Goal: Transaction & Acquisition: Download file/media

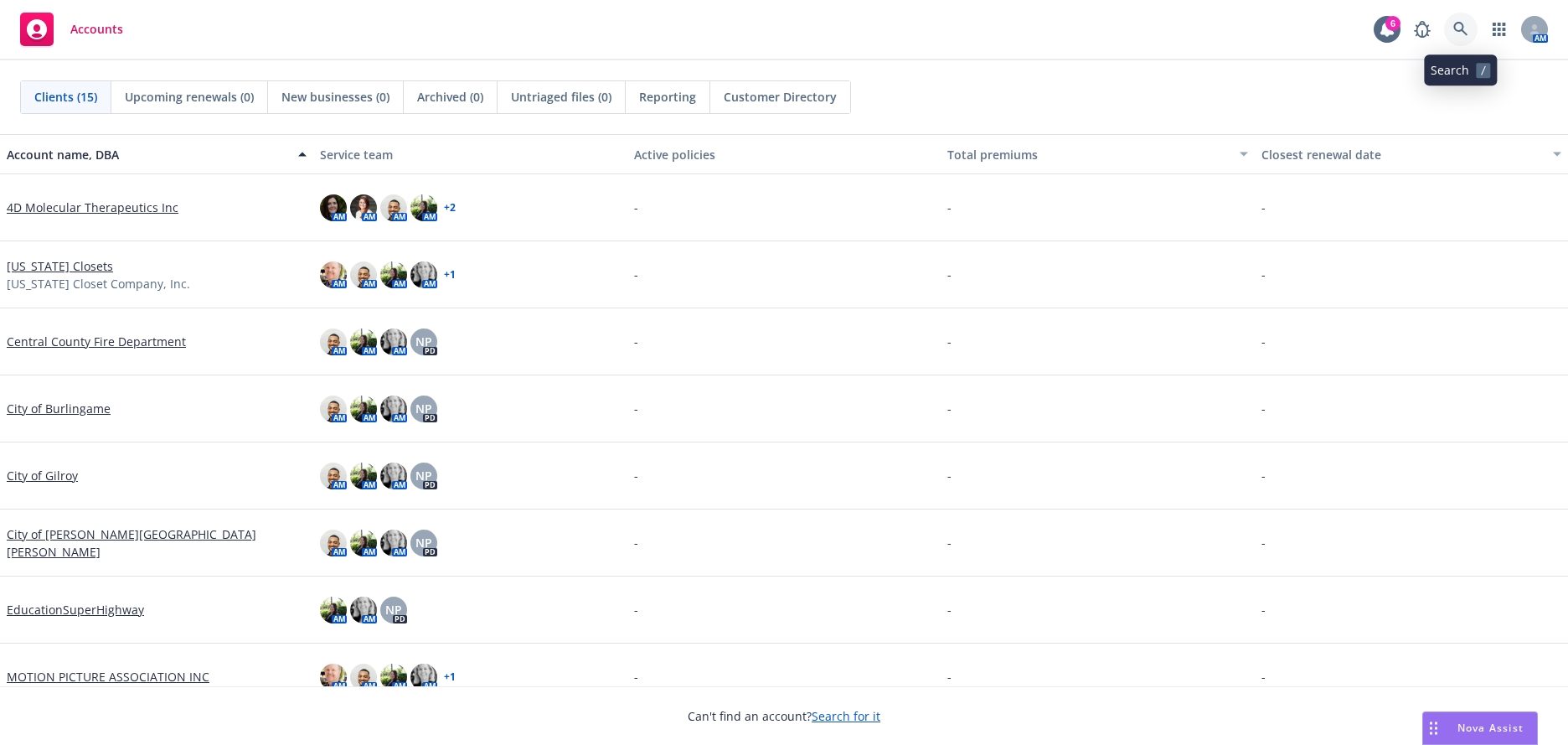
click at [1455, 39] on link at bounding box center [1461, 30] width 33 height 33
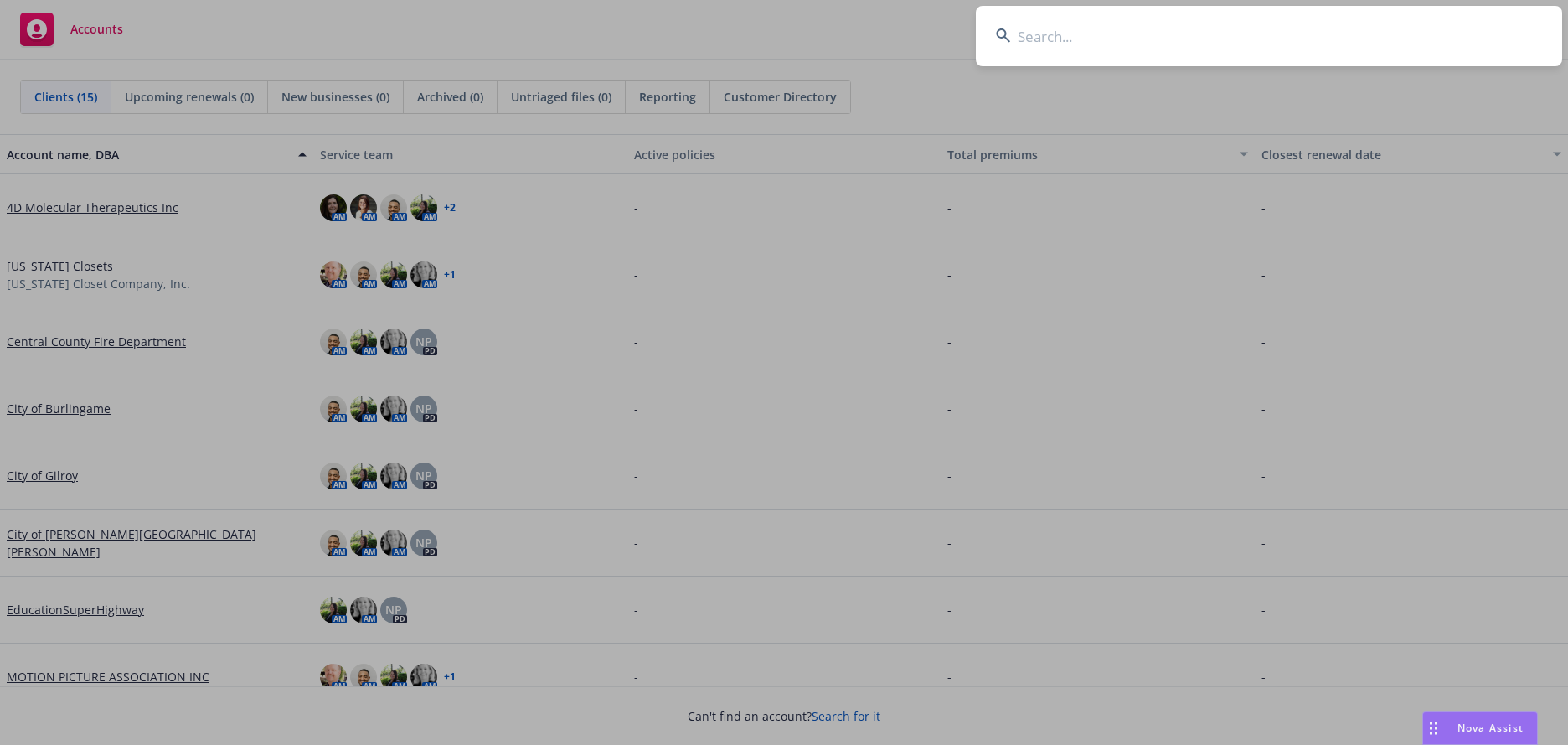
click at [1056, 41] on input at bounding box center [1268, 35] width 586 height 60
type input "niantic"
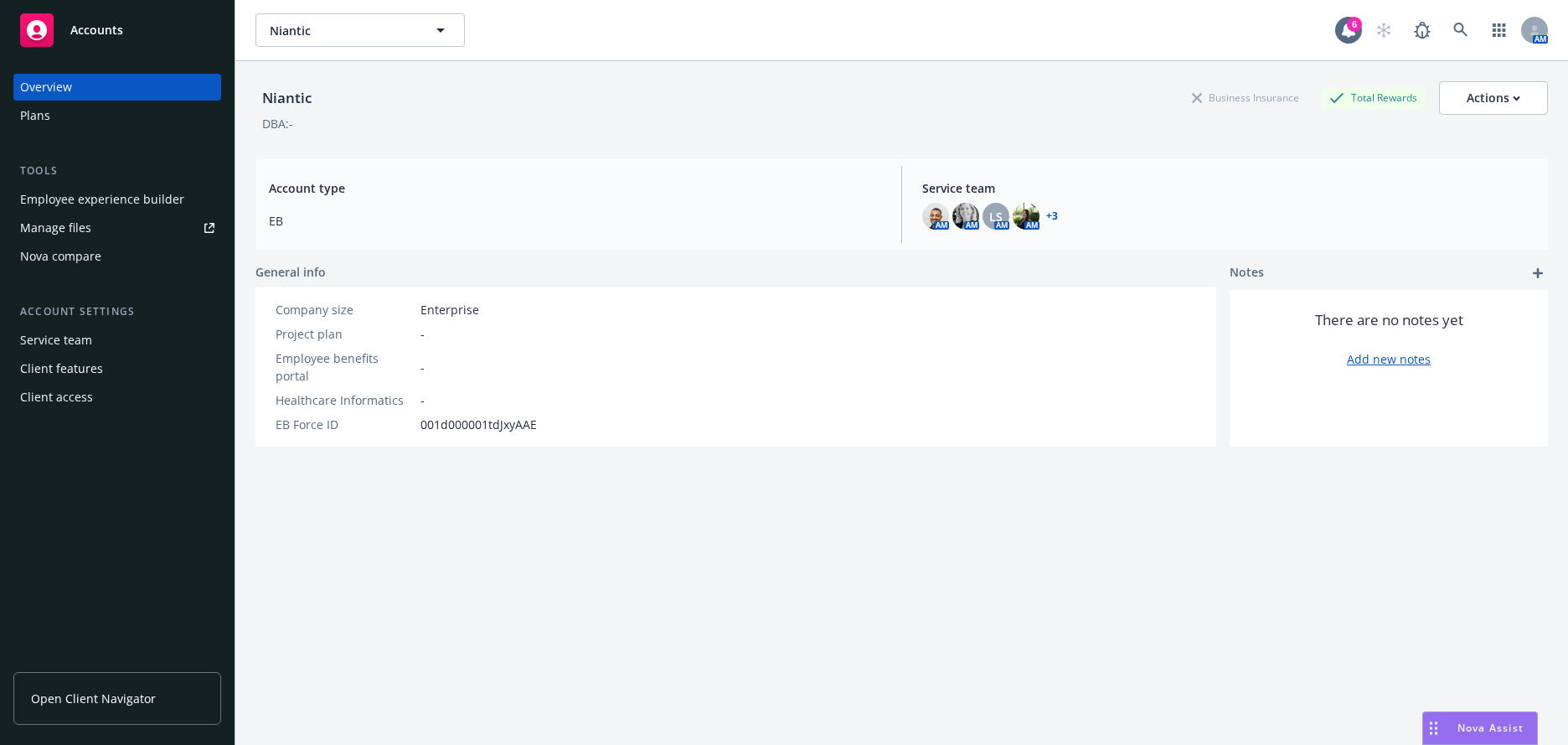
click at [117, 695] on span "Open Client Navigator" at bounding box center [93, 698] width 125 height 18
click at [1454, 30] on icon at bounding box center [1460, 30] width 14 height 14
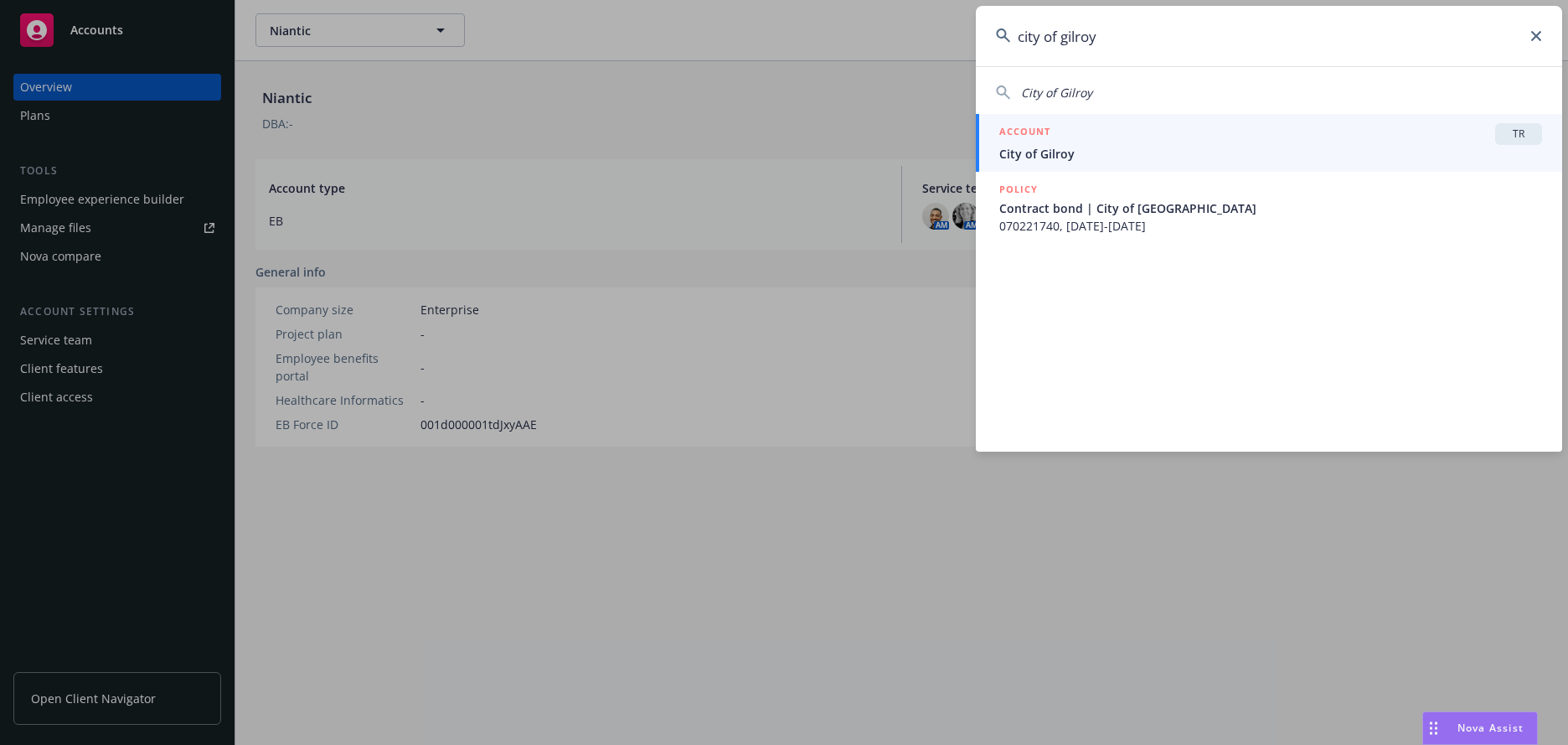
type input "city of gilroy"
click at [1071, 149] on span "City of Gilroy" at bounding box center [1271, 153] width 543 height 18
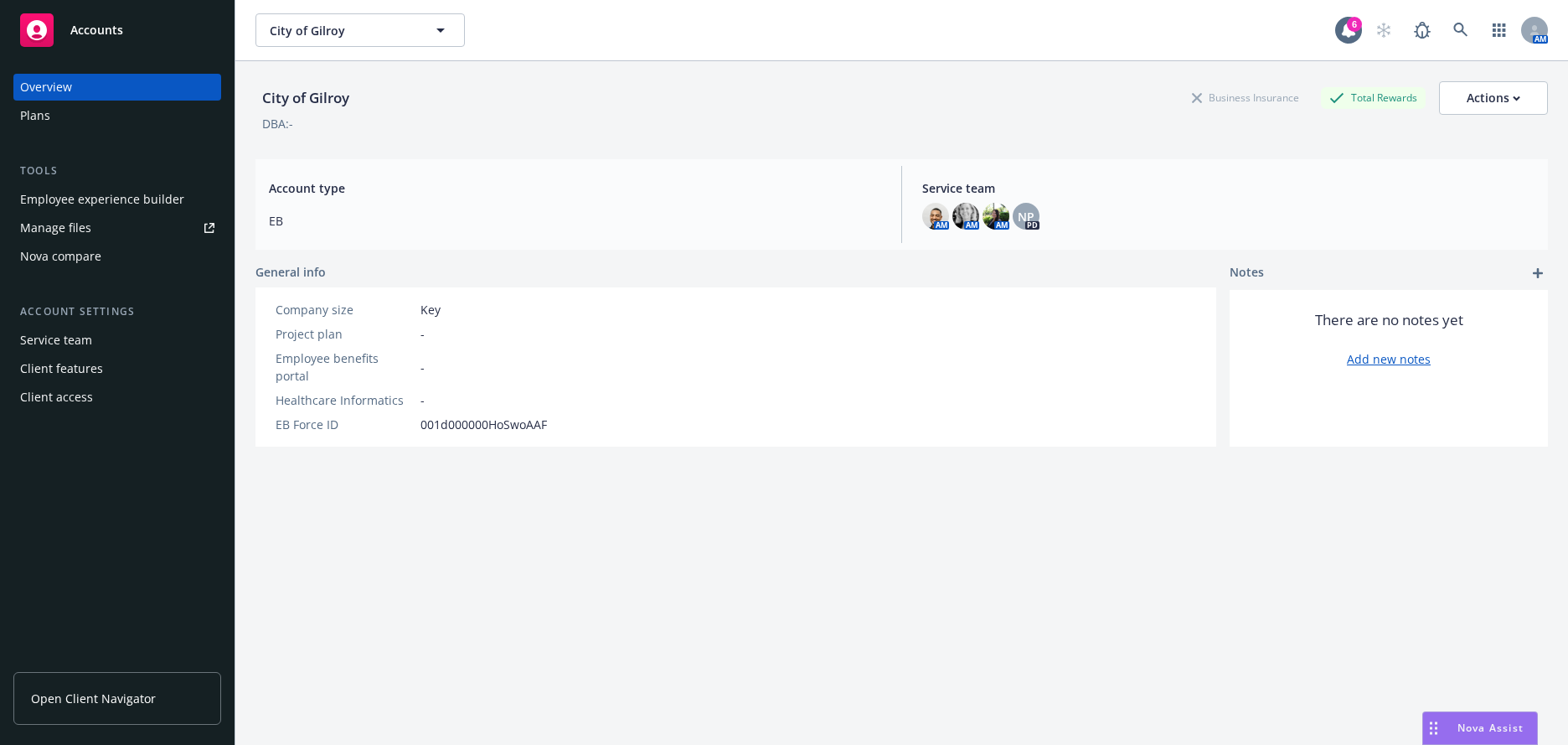
click at [78, 690] on span "Open Client Navigator" at bounding box center [93, 698] width 125 height 18
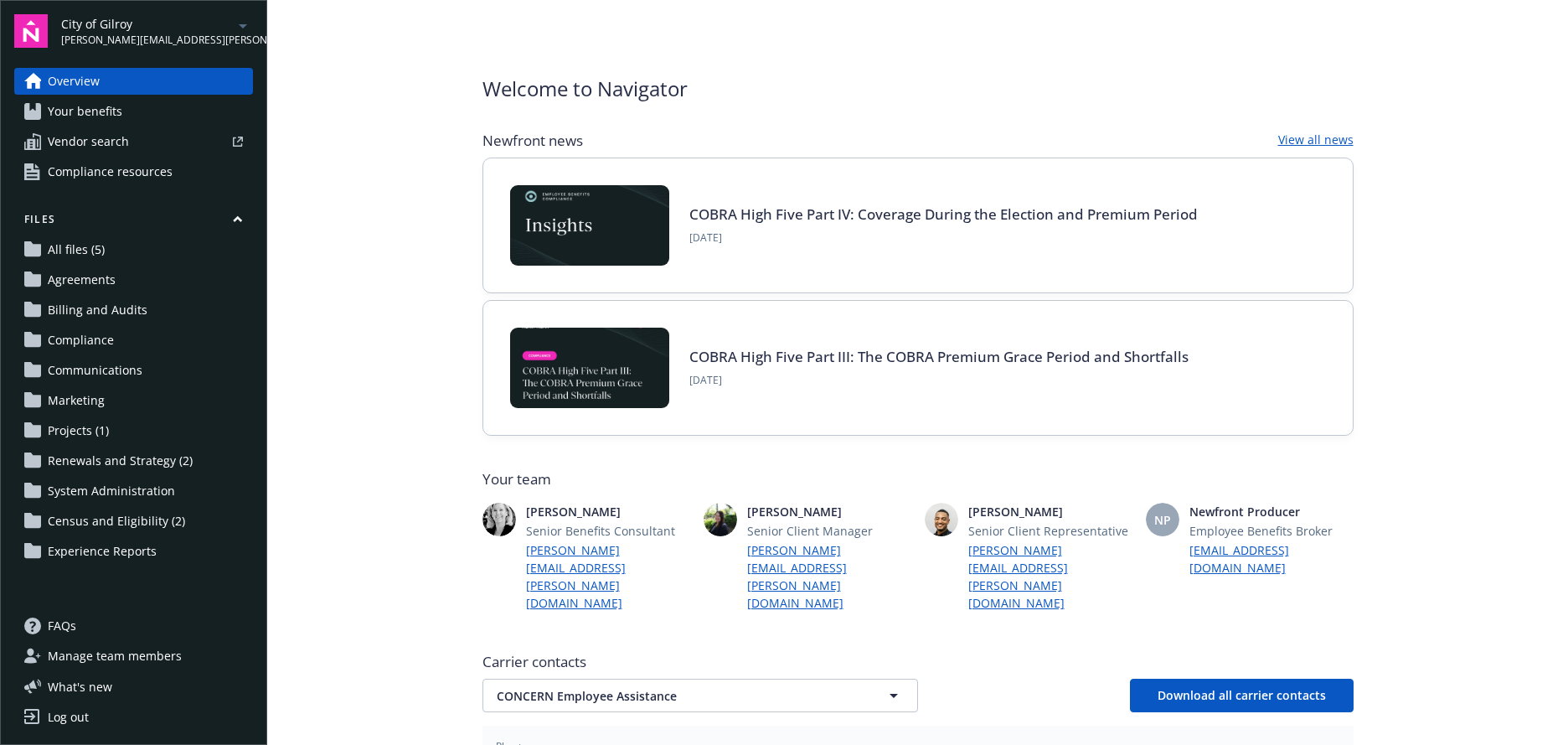
click at [117, 456] on span "Renewals and Strategy (2)" at bounding box center [120, 461] width 145 height 27
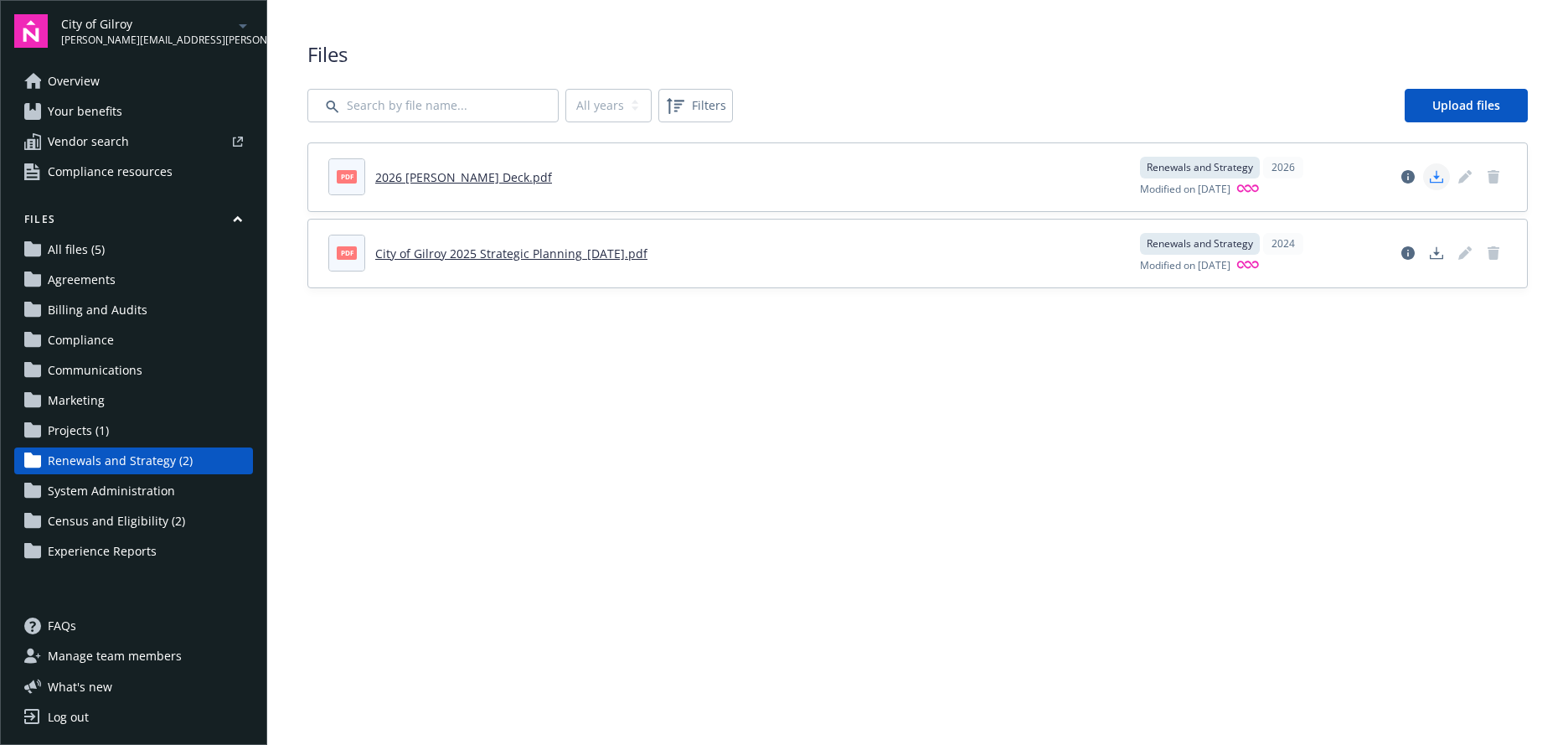
click at [1443, 174] on link "Download document" at bounding box center [1436, 176] width 27 height 27
